Goal: Contribute content: Contribute content

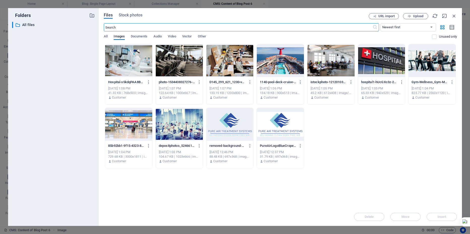
select select "%"
click at [454, 15] on icon "button" at bounding box center [455, 16] width 6 height 6
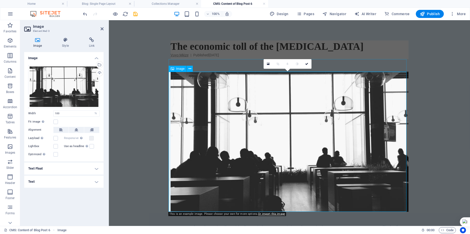
click at [272, 124] on figure at bounding box center [290, 142] width 238 height 140
click at [265, 131] on figure at bounding box center [290, 142] width 238 height 140
click at [266, 131] on figure at bounding box center [290, 142] width 238 height 140
click at [66, 90] on div "Drag files here, click to choose files or select files from Files or our free s…" at bounding box center [63, 86] width 71 height 43
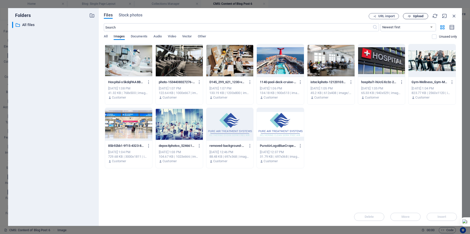
click at [413, 17] on span "Upload" at bounding box center [416, 16] width 21 height 3
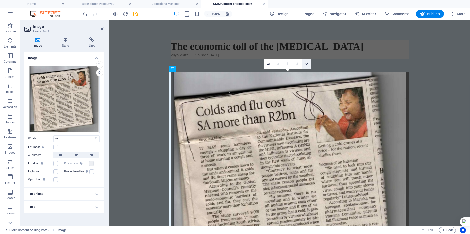
click at [307, 65] on icon at bounding box center [306, 63] width 3 height 3
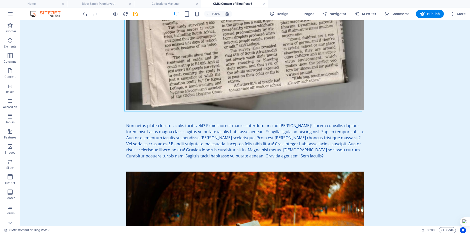
scroll to position [187, 0]
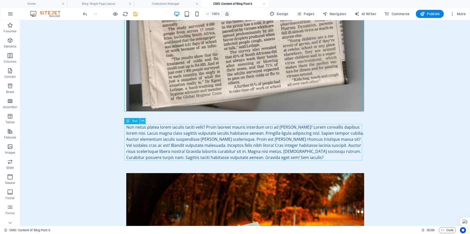
click at [143, 121] on icon at bounding box center [143, 120] width 3 height 5
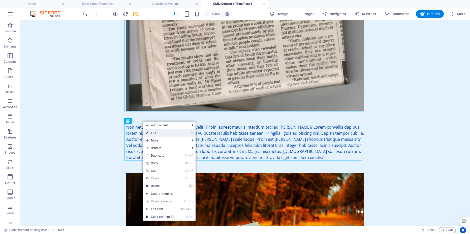
click at [151, 132] on link "⏎ Edit" at bounding box center [160, 133] width 34 height 8
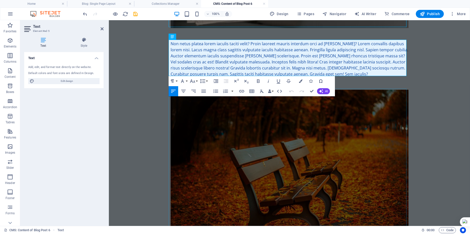
scroll to position [271, 0]
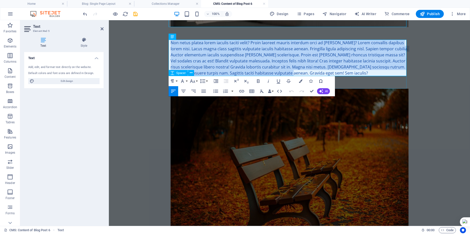
drag, startPoint x: 170, startPoint y: 44, endPoint x: 286, endPoint y: 79, distance: 120.7
click at [286, 79] on div "The economic toll of the [MEDICAL_DATA] Vuyo Mkize | Published [DATE] Non netus…" at bounding box center [290, 29] width 238 height 520
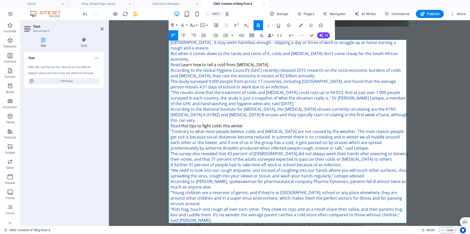
drag, startPoint x: 180, startPoint y: 115, endPoint x: 163, endPoint y: 115, distance: 17.2
click at [163, 115] on body "Skip to main content The economic toll of the [MEDICAL_DATA] Vuyo Mkize | Publi…" at bounding box center [289, 111] width 361 height 724
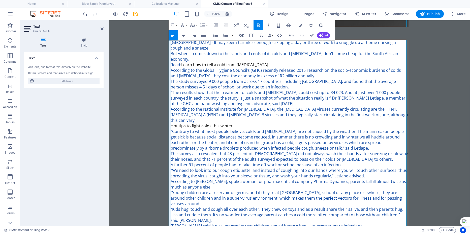
drag, startPoint x: 181, startPoint y: 60, endPoint x: 162, endPoint y: 58, distance: 18.3
click at [162, 58] on body "Skip to main content The economic toll of the [MEDICAL_DATA] Vuyo Mkize | Publi…" at bounding box center [289, 114] width 361 height 730
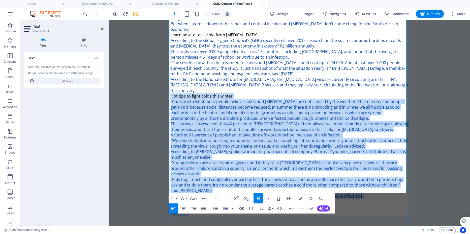
scroll to position [318, 0]
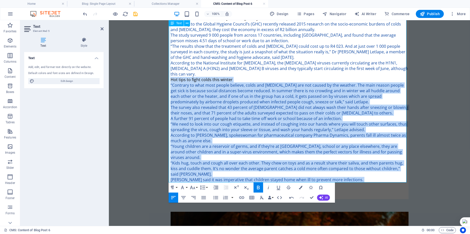
drag, startPoint x: 169, startPoint y: 116, endPoint x: 200, endPoint y: 178, distance: 69.3
click at [197, 178] on div "[GEOGRAPHIC_DATA] - It may seem harmless enough - skipping a day or three of wo…" at bounding box center [290, 95] width 238 height 205
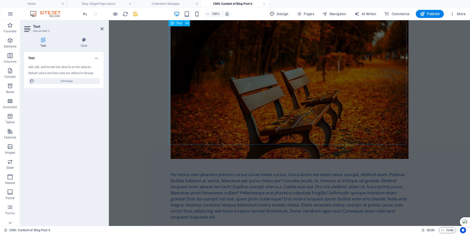
scroll to position [397, 0]
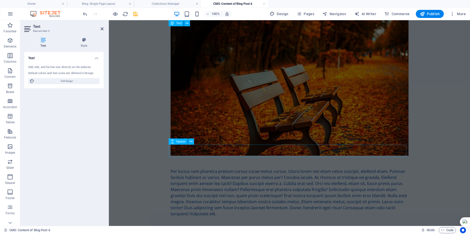
click at [217, 157] on div at bounding box center [290, 161] width 238 height 13
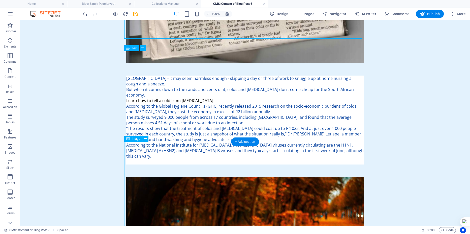
click at [213, 167] on div "The economic toll of the [MEDICAL_DATA] Vuyo Mkize | Published [DATE] [GEOGRAPH…" at bounding box center [245, 91] width 238 height 573
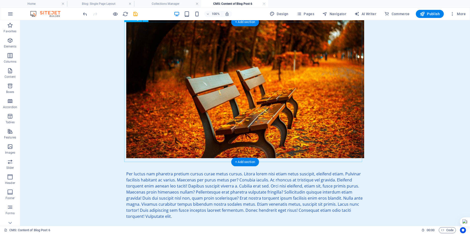
scroll to position [395, 0]
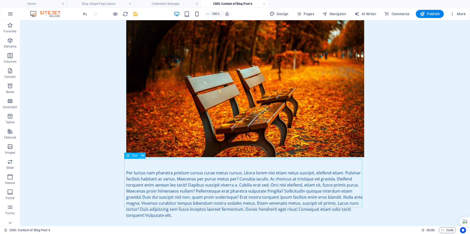
click at [143, 155] on icon at bounding box center [143, 155] width 3 height 5
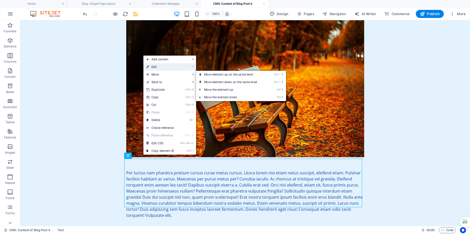
click at [166, 68] on link "⏎ Edit" at bounding box center [161, 67] width 34 height 8
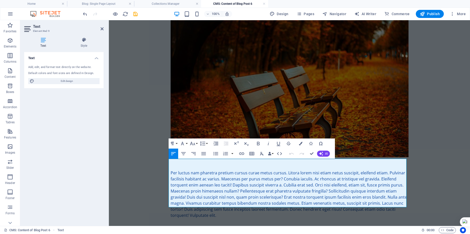
click at [171, 170] on div "Per luctus nam pharetra pretium cursus curae metus cursus. Litora lorem nisi et…" at bounding box center [290, 194] width 238 height 48
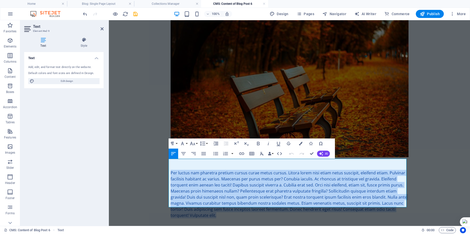
drag, startPoint x: 169, startPoint y: 161, endPoint x: 218, endPoint y: 201, distance: 63.5
click at [218, 204] on div "Per luctus nam pharetra pretium cursus curae metus cursus. Litora lorem nisi et…" at bounding box center [290, 194] width 238 height 48
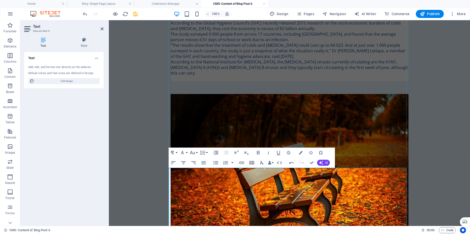
scroll to position [421, 0]
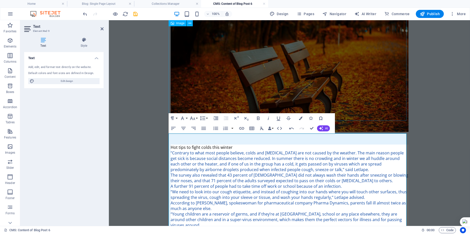
click at [310, 65] on figure at bounding box center [290, 62] width 238 height 140
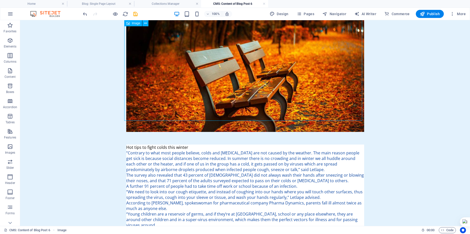
click at [245, 74] on figure at bounding box center [245, 62] width 238 height 140
select select "%"
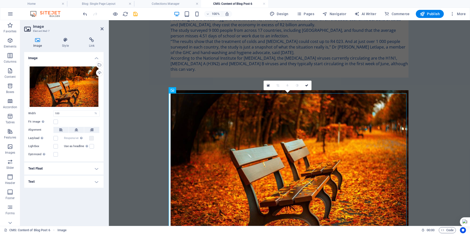
scroll to position [336, 0]
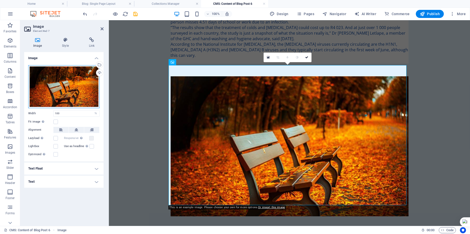
click at [61, 89] on div "Drag files here, click to choose files or select files from Files or our free s…" at bounding box center [63, 86] width 71 height 43
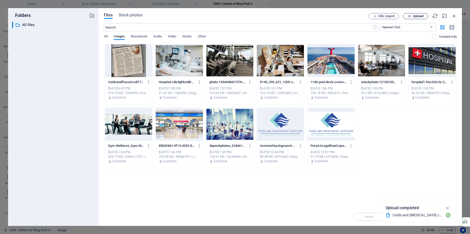
click at [414, 16] on span "Upload" at bounding box center [418, 16] width 10 height 3
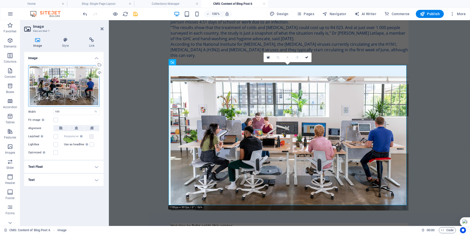
click at [69, 83] on div "Drag files here, click to choose files or select files from Files or our free s…" at bounding box center [63, 85] width 71 height 41
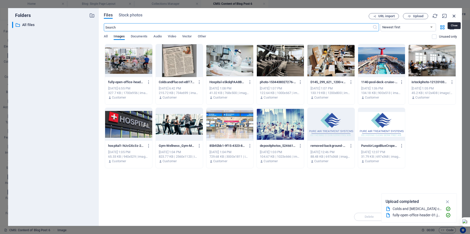
click at [456, 17] on icon "button" at bounding box center [455, 16] width 6 height 6
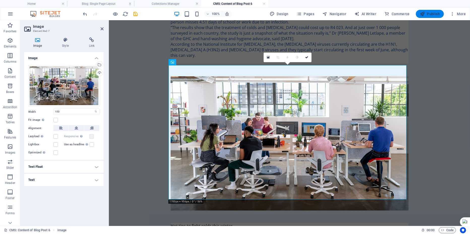
drag, startPoint x: 435, startPoint y: 15, endPoint x: 417, endPoint y: 10, distance: 18.9
click at [435, 15] on span "Publish" at bounding box center [430, 13] width 20 height 5
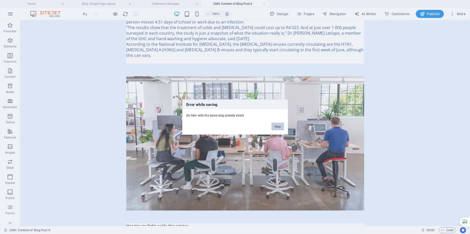
click at [278, 127] on button "Okay" at bounding box center [278, 127] width 13 height 8
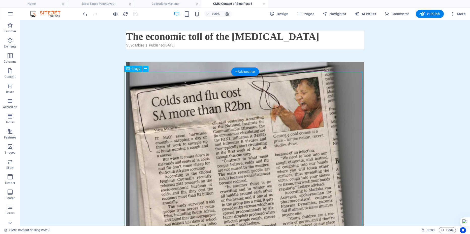
scroll to position [0, 0]
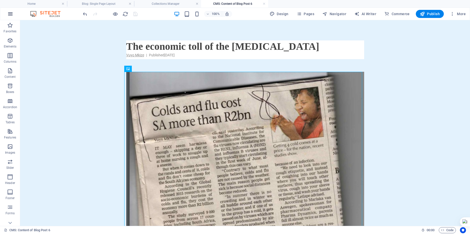
click at [12, 12] on icon "button" at bounding box center [10, 14] width 6 height 6
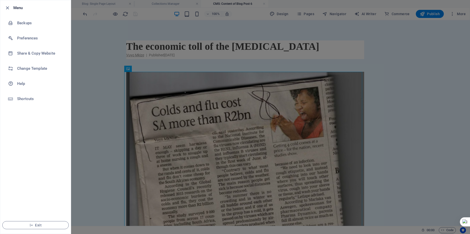
click at [21, 8] on h6 "Menu" at bounding box center [39, 8] width 53 height 6
click at [81, 25] on div at bounding box center [235, 117] width 470 height 234
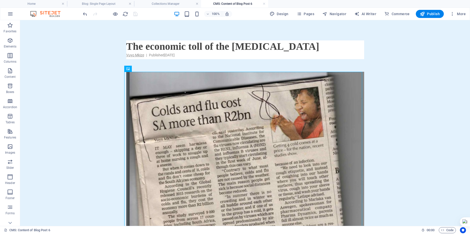
click at [36, 14] on img at bounding box center [48, 14] width 38 height 6
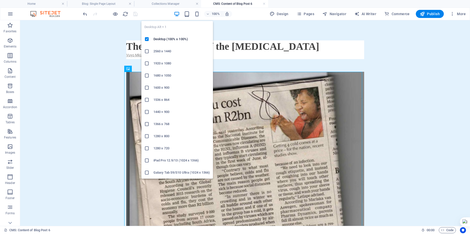
click at [178, 12] on icon "button" at bounding box center [177, 14] width 6 height 6
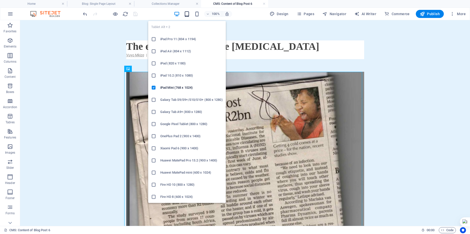
click at [189, 15] on icon "button" at bounding box center [187, 14] width 6 height 6
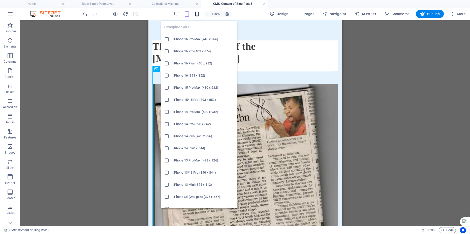
click at [198, 15] on icon "button" at bounding box center [197, 14] width 6 height 6
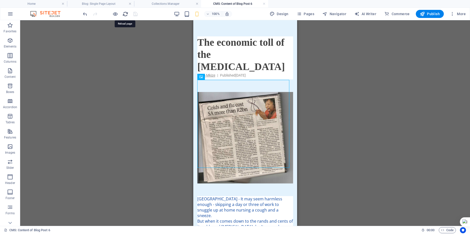
click at [124, 14] on icon "reload" at bounding box center [126, 14] width 6 height 6
click at [310, 14] on span "Pages" at bounding box center [306, 13] width 18 height 5
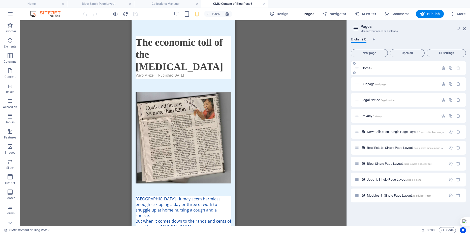
click at [364, 69] on div "Home /" at bounding box center [397, 68] width 84 height 6
click at [367, 69] on span "Home /" at bounding box center [367, 68] width 10 height 4
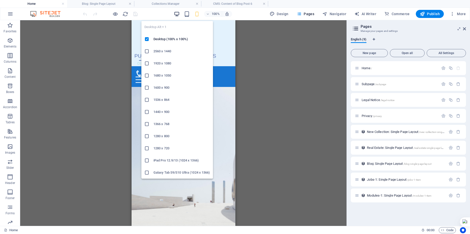
click at [177, 14] on icon "button" at bounding box center [177, 14] width 6 height 6
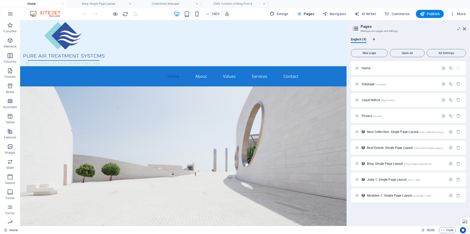
click at [467, 30] on aside "Pages Manage your pages and settings English (9) New page Open all All Settings…" at bounding box center [409, 122] width 124 height 205
click at [465, 29] on icon at bounding box center [464, 29] width 3 height 4
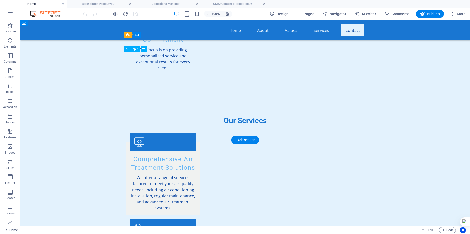
scroll to position [765, 0]
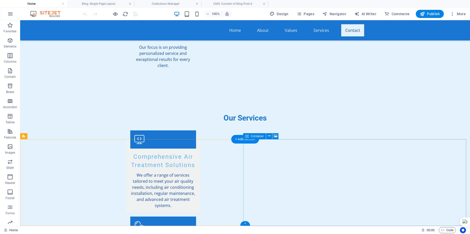
click at [269, 135] on icon at bounding box center [269, 135] width 3 height 5
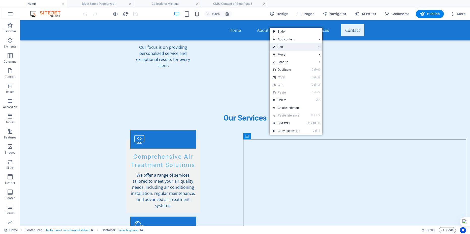
click at [289, 46] on link "⏎ Edit" at bounding box center [287, 47] width 34 height 8
select select "px"
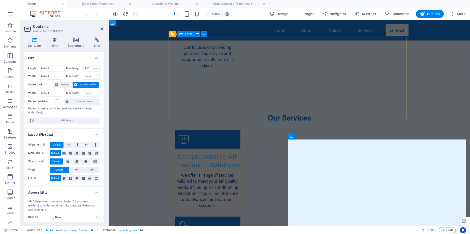
scroll to position [753, 0]
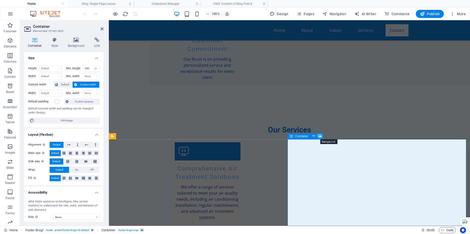
click at [321, 135] on icon at bounding box center [320, 135] width 4 height 5
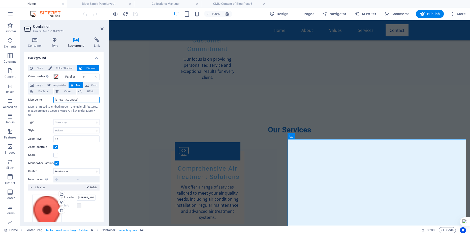
drag, startPoint x: 60, startPoint y: 99, endPoint x: 75, endPoint y: 100, distance: 15.2
click at [75, 100] on input "[STREET_ADDRESS]" at bounding box center [76, 100] width 46 height 6
click at [108, 115] on aside "Container Element #ed-1014612829 Container Style Background Link Size Height De…" at bounding box center [64, 122] width 89 height 205
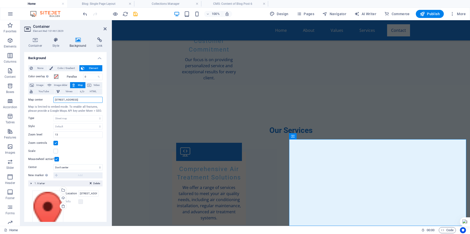
scroll to position [0, 4]
click at [56, 100] on input "[STREET_ADDRESS]" at bounding box center [77, 100] width 49 height 6
type input "[STREET_ADDRESS]"
click at [37, 43] on h4 "Container" at bounding box center [36, 42] width 24 height 11
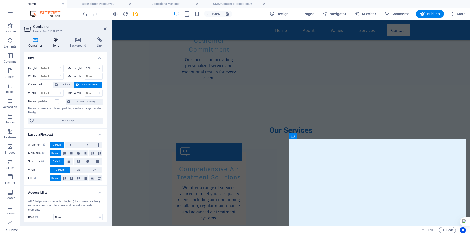
click at [57, 46] on h4 "Style" at bounding box center [56, 42] width 17 height 11
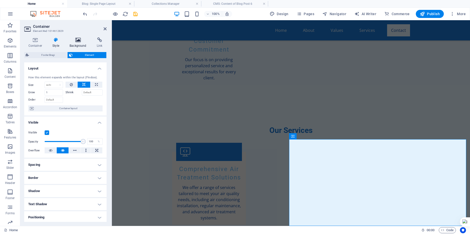
click at [75, 44] on h4 "Background" at bounding box center [79, 42] width 27 height 11
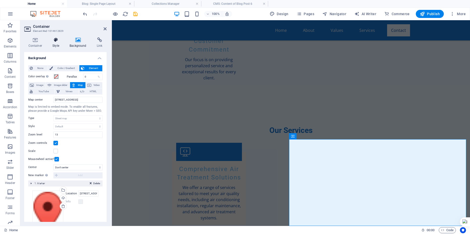
click at [58, 43] on h4 "Style" at bounding box center [56, 42] width 17 height 11
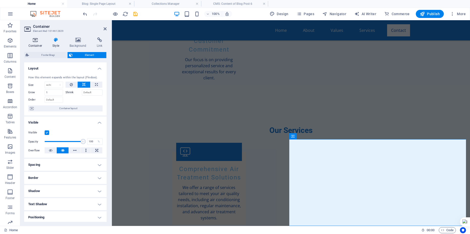
click at [36, 42] on h4 "Container" at bounding box center [36, 42] width 24 height 11
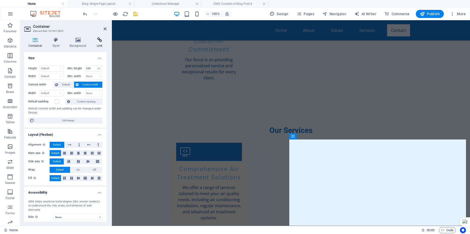
click at [99, 43] on h4 "Link" at bounding box center [100, 42] width 14 height 11
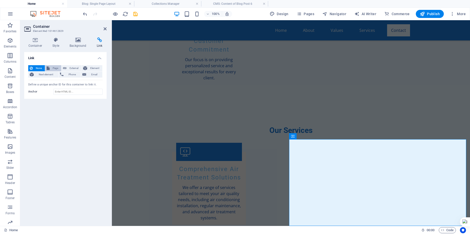
click at [54, 67] on span "Page" at bounding box center [55, 68] width 9 height 6
select select
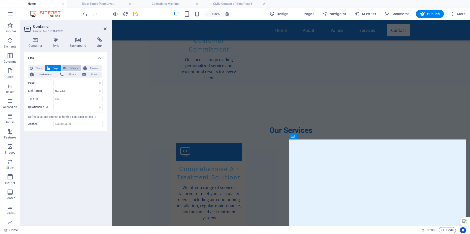
click at [71, 67] on span "External" at bounding box center [74, 68] width 12 height 6
select select "blank"
click at [105, 30] on icon at bounding box center [105, 29] width 3 height 4
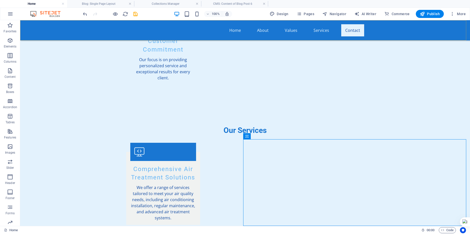
scroll to position [765, 0]
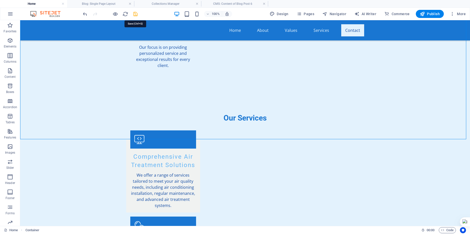
click at [137, 15] on icon "save" at bounding box center [136, 14] width 6 height 6
checkbox input "false"
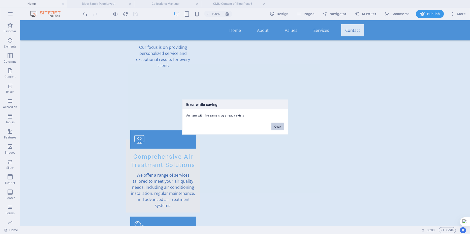
click at [278, 128] on button "Okay" at bounding box center [278, 127] width 13 height 8
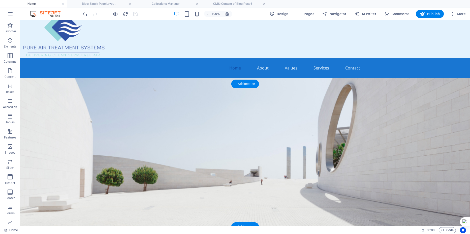
scroll to position [0, 0]
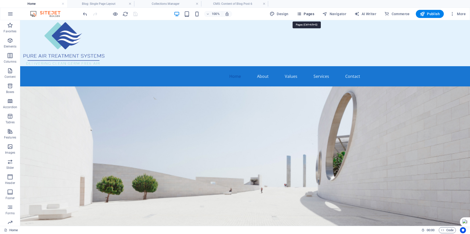
click at [312, 15] on span "Pages" at bounding box center [306, 13] width 18 height 5
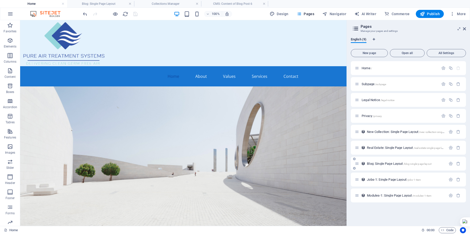
click at [392, 164] on span "Blog: Single Page Layout /blog-single-page-layout" at bounding box center [399, 163] width 65 height 4
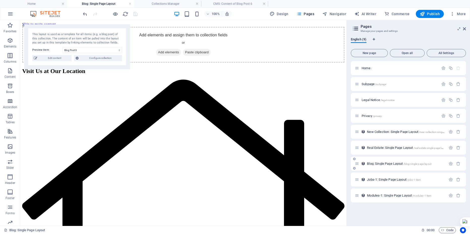
click at [380, 162] on span "Blog: Single Page Layout /blog-single-page-layout" at bounding box center [399, 163] width 65 height 4
click at [409, 163] on span "/blog-single-page-layout" at bounding box center [418, 163] width 28 height 3
click at [372, 162] on span "Blog: Single Page Layout /blog-single-page-layout" at bounding box center [399, 163] width 65 height 4
click at [452, 164] on icon "button" at bounding box center [451, 163] width 4 height 4
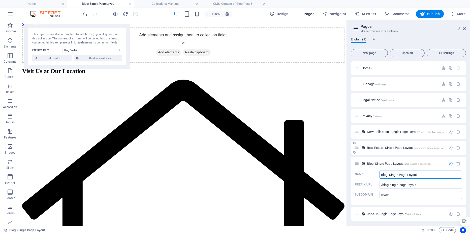
scroll to position [17, 0]
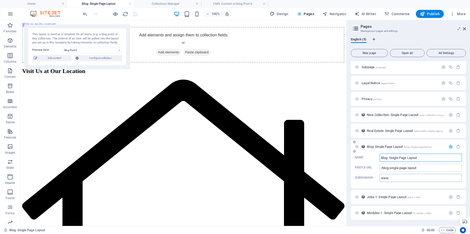
click at [396, 180] on input "www" at bounding box center [421, 178] width 82 height 8
click at [90, 49] on select "Blog Post 6 Blog Post 5 Blog Post 4 Blog Post 3 Blog Post 2 Blog Post 1" at bounding box center [93, 50] width 60 height 6
select select "68e2324ef46604b8840b0bf6"
click at [63, 47] on select "Blog Post 6 Blog Post 5 Blog Post 4 Blog Post 3 Blog Post 2 Blog Post 1" at bounding box center [93, 50] width 60 height 6
click at [52, 59] on span "Edit content" at bounding box center [54, 58] width 31 height 6
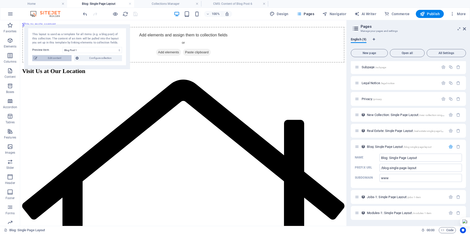
select select "Category 1"
type input "[PERSON_NAME]"
type input "[DATE]"
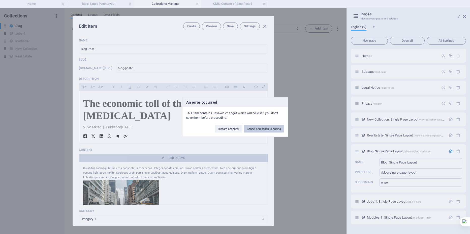
scroll to position [0, 0]
click at [257, 131] on button "Cancel and continue editing" at bounding box center [264, 129] width 40 height 8
